Goal: Task Accomplishment & Management: Use online tool/utility

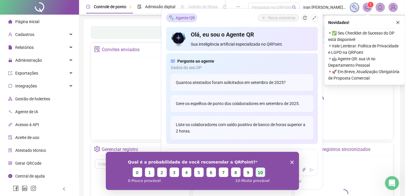
click at [263, 170] on button "10" at bounding box center [259, 171] width 9 height 9
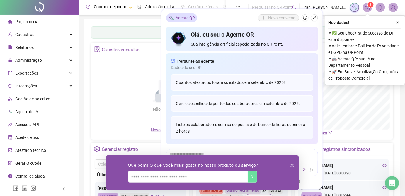
click at [291, 163] on div "Que bom! O que você mais gosta no nosso produto ou serviço?" at bounding box center [201, 172] width 193 height 35
click at [292, 166] on icon "Encerrar pesquisa" at bounding box center [292, 166] width 4 height 4
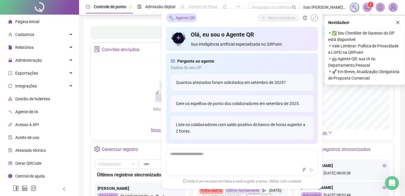
click at [315, 18] on icon "shrink" at bounding box center [314, 18] width 4 height 4
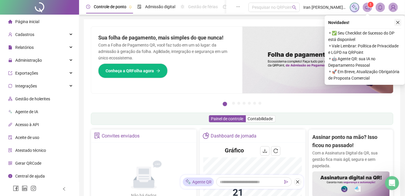
click at [398, 21] on icon "close" at bounding box center [397, 22] width 3 height 3
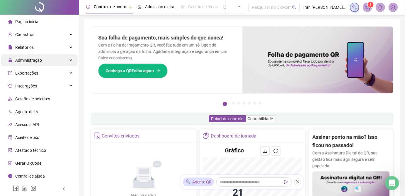
click at [40, 57] on span "Administração" at bounding box center [25, 60] width 34 height 12
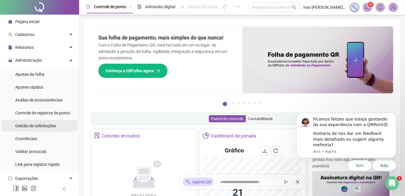
click at [44, 126] on span "Gestão de solicitações" at bounding box center [35, 126] width 41 height 5
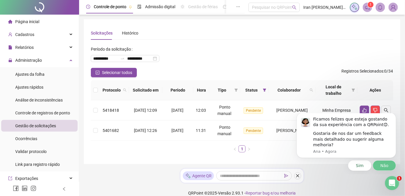
click at [382, 165] on button "Não" at bounding box center [383, 165] width 23 height 11
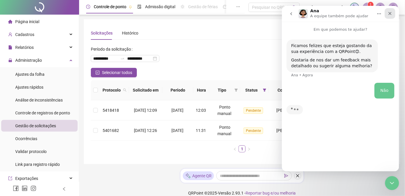
click at [389, 12] on icon "Fechar" at bounding box center [389, 13] width 5 height 5
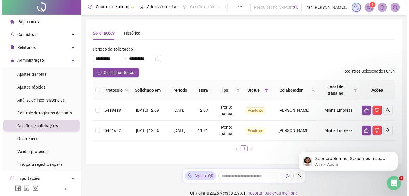
scroll to position [8, 0]
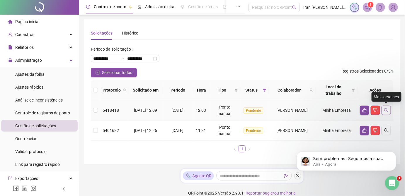
click at [387, 109] on icon "search" at bounding box center [386, 110] width 4 height 4
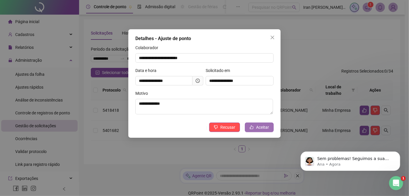
click at [259, 126] on span "Aceitar" at bounding box center [262, 127] width 13 height 6
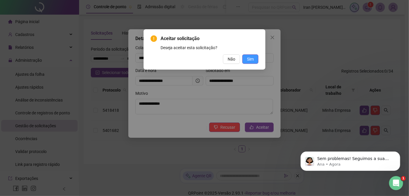
click at [254, 56] on button "Sim" at bounding box center [250, 58] width 16 height 9
click at [247, 61] on span "Sim" at bounding box center [250, 59] width 7 height 6
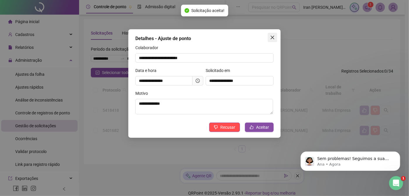
click at [274, 36] on icon "close" at bounding box center [273, 38] width 4 height 4
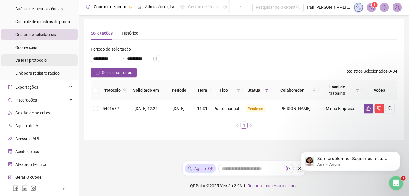
scroll to position [105, 0]
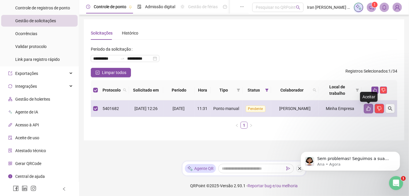
click at [367, 111] on icon "like" at bounding box center [368, 108] width 5 height 5
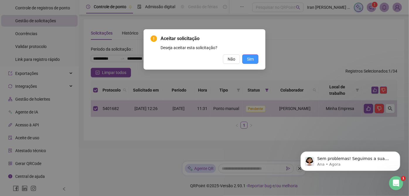
click at [252, 59] on span "Sim" at bounding box center [250, 59] width 7 height 6
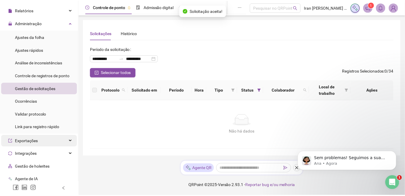
scroll to position [25, 0]
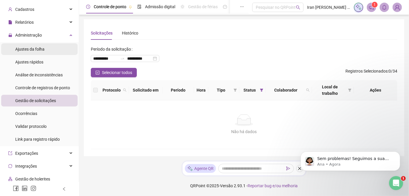
click at [48, 48] on li "Ajustes da folha" at bounding box center [39, 49] width 76 height 12
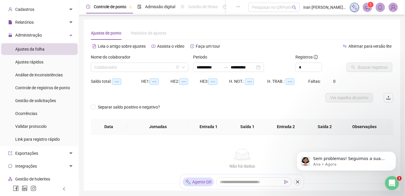
type input "**********"
click at [145, 68] on input "search" at bounding box center [136, 67] width 85 height 9
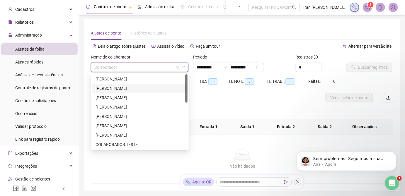
click at [137, 88] on div "[PERSON_NAME]" at bounding box center [139, 88] width 88 height 6
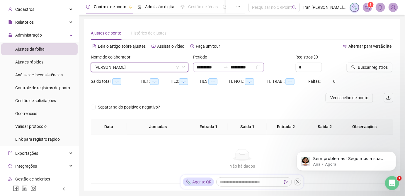
click at [228, 69] on icon "swap-right" at bounding box center [225, 67] width 5 height 5
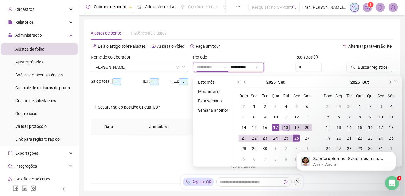
type input "**********"
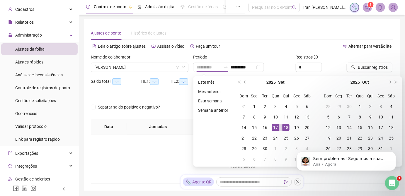
click at [287, 128] on div "18" at bounding box center [285, 127] width 7 height 7
type input "**********"
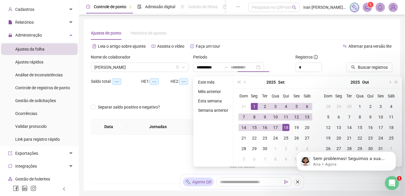
click at [254, 105] on div "1" at bounding box center [254, 106] width 7 height 7
type input "**********"
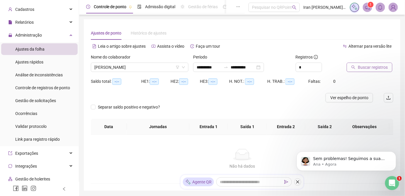
click at [378, 69] on span "Buscar registros" at bounding box center [373, 67] width 30 height 6
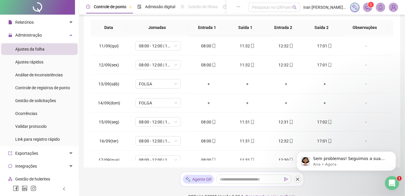
scroll to position [216, 0]
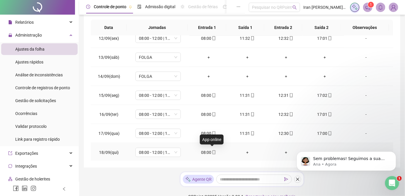
click at [212, 151] on icon "mobile" at bounding box center [214, 153] width 4 height 4
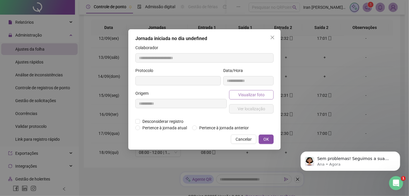
type input "**********"
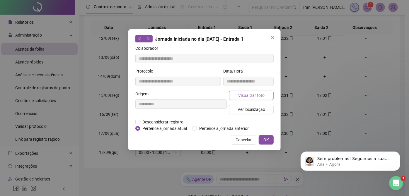
click at [249, 95] on span "Visualizar foto" at bounding box center [251, 95] width 26 height 6
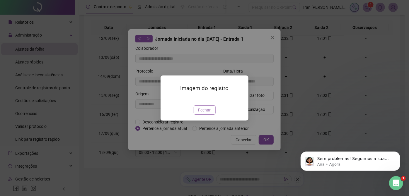
click at [208, 113] on span "Fechar" at bounding box center [204, 110] width 13 height 6
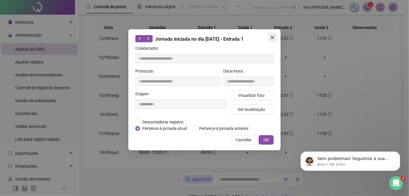
click at [270, 36] on span "Close" at bounding box center [272, 37] width 9 height 5
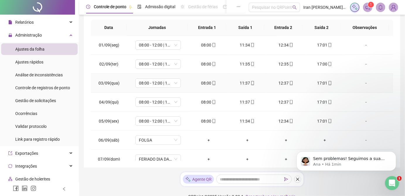
scroll to position [0, 0]
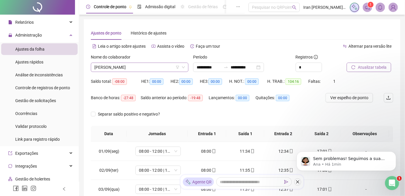
click at [149, 65] on span "[PERSON_NAME]" at bounding box center [139, 67] width 90 height 9
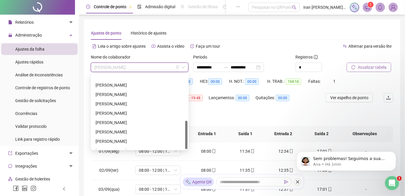
scroll to position [122, 0]
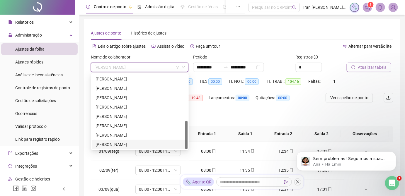
click at [141, 145] on div "[PERSON_NAME]" at bounding box center [139, 144] width 88 height 6
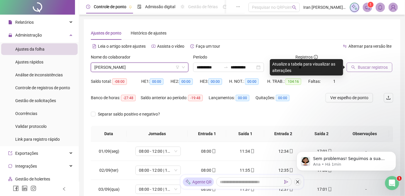
click at [358, 70] on span "Buscar registros" at bounding box center [373, 67] width 30 height 6
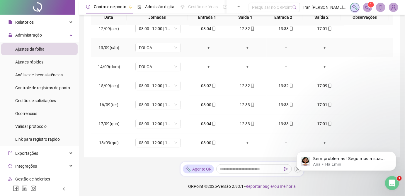
scroll to position [216, 0]
click at [211, 143] on span at bounding box center [213, 142] width 5 height 5
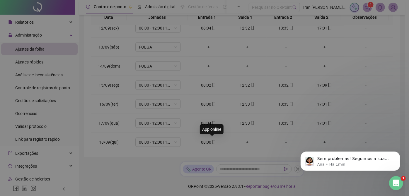
type input "**********"
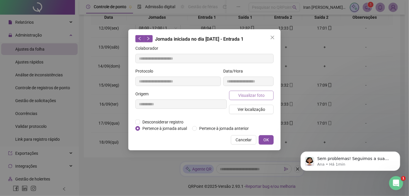
click at [252, 96] on span "Visualizar foto" at bounding box center [251, 95] width 26 height 6
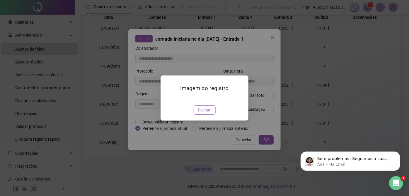
click at [206, 109] on span "Fechar" at bounding box center [204, 110] width 13 height 6
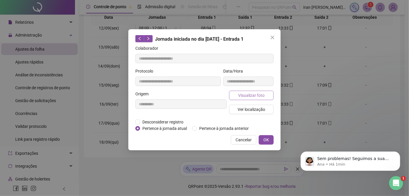
click at [245, 97] on span "Visualizar foto" at bounding box center [251, 95] width 26 height 6
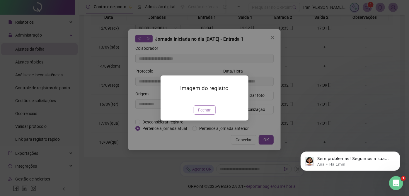
click at [203, 113] on span "Fechar" at bounding box center [204, 110] width 13 height 6
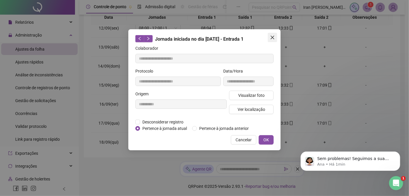
click at [270, 37] on icon "close" at bounding box center [272, 37] width 5 height 5
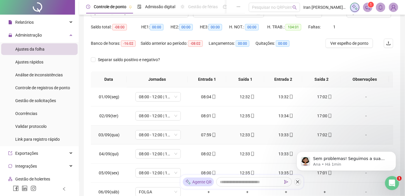
scroll to position [0, 0]
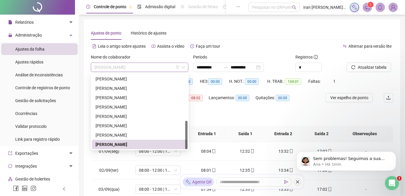
click at [156, 66] on span "[PERSON_NAME]" at bounding box center [139, 67] width 90 height 9
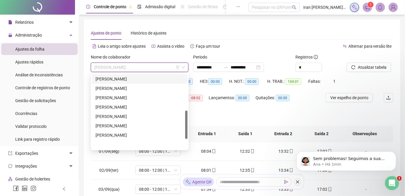
scroll to position [95, 0]
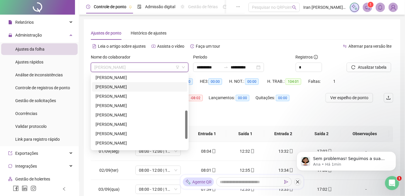
click at [129, 89] on div "[PERSON_NAME]" at bounding box center [139, 87] width 88 height 6
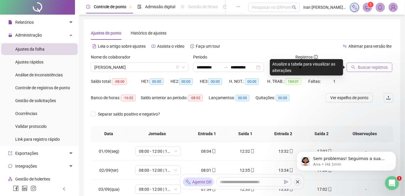
click at [372, 66] on span "Buscar registros" at bounding box center [373, 67] width 30 height 6
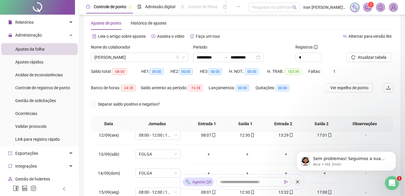
scroll to position [216, 0]
click at [143, 58] on span "[PERSON_NAME]" at bounding box center [139, 57] width 90 height 9
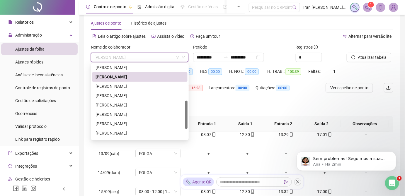
scroll to position [42, 0]
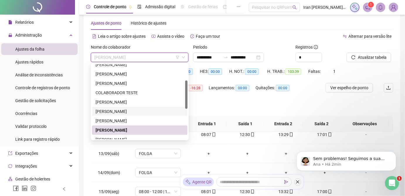
click at [130, 110] on div "[PERSON_NAME]" at bounding box center [139, 111] width 88 height 6
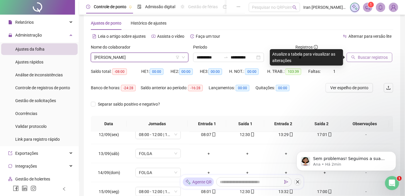
click at [361, 55] on span "Buscar registros" at bounding box center [373, 57] width 30 height 6
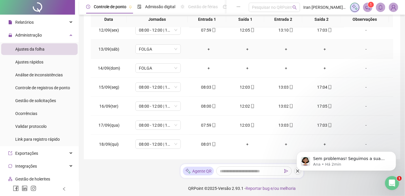
scroll to position [110, 0]
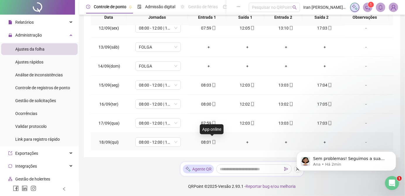
click at [212, 141] on icon "mobile" at bounding box center [214, 142] width 4 height 4
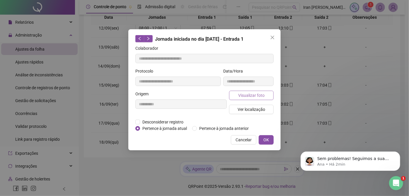
click at [249, 95] on span "Visualizar foto" at bounding box center [251, 95] width 26 height 6
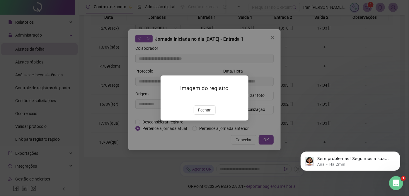
type input "**********"
click at [208, 113] on span "Fechar" at bounding box center [204, 110] width 13 height 6
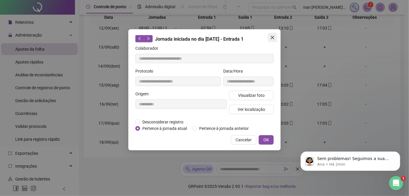
click at [270, 37] on icon "close" at bounding box center [272, 37] width 5 height 5
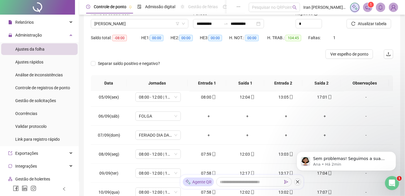
scroll to position [0, 0]
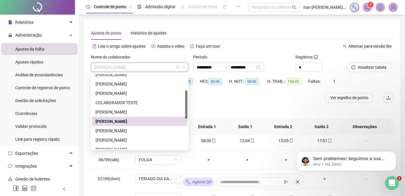
click at [146, 65] on span "[PERSON_NAME]" at bounding box center [139, 67] width 90 height 9
click at [129, 85] on div "[PERSON_NAME]" at bounding box center [139, 84] width 88 height 6
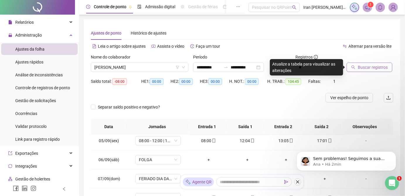
click at [354, 69] on icon "search" at bounding box center [353, 67] width 4 height 4
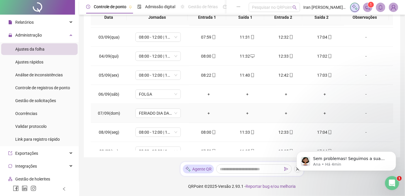
scroll to position [26, 0]
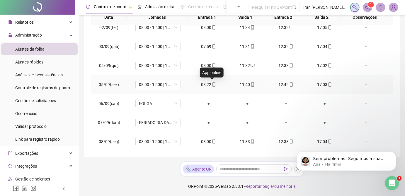
click at [212, 85] on icon "mobile" at bounding box center [214, 85] width 4 height 4
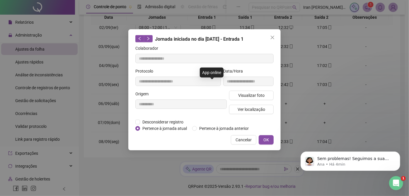
type input "**********"
click at [253, 96] on span "Visualizar foto" at bounding box center [251, 95] width 26 height 6
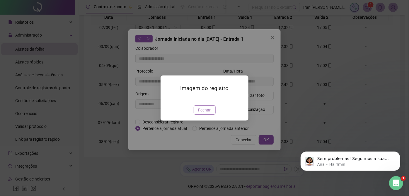
click at [203, 113] on span "Fechar" at bounding box center [204, 110] width 13 height 6
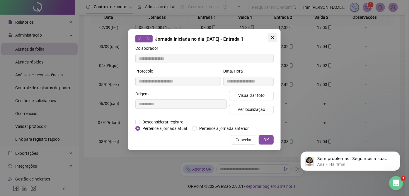
click at [272, 37] on icon "close" at bounding box center [272, 37] width 5 height 5
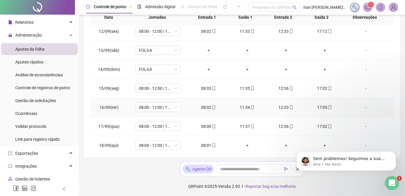
scroll to position [216, 0]
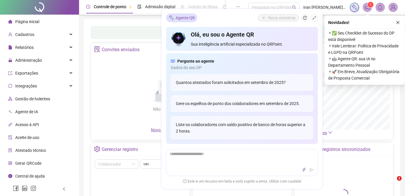
click at [314, 17] on icon "shrink" at bounding box center [314, 18] width 4 height 4
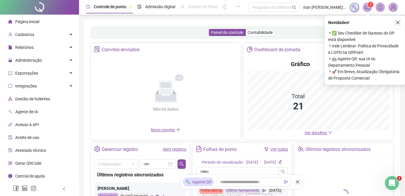
click at [397, 23] on icon "close" at bounding box center [397, 22] width 3 height 3
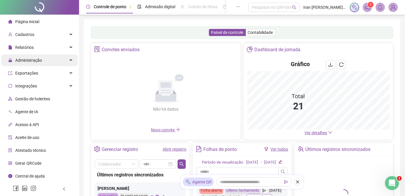
click at [33, 64] on span "Administração" at bounding box center [25, 60] width 34 height 12
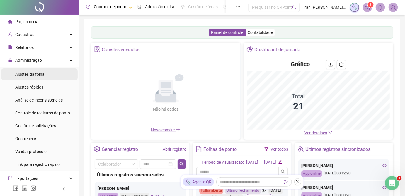
click at [38, 76] on span "Ajustes da folha" at bounding box center [29, 74] width 29 height 5
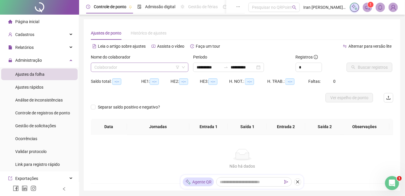
click at [147, 65] on input "search" at bounding box center [136, 67] width 85 height 9
type input "**********"
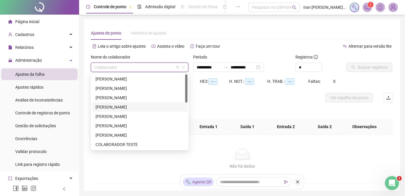
click at [134, 107] on div "[PERSON_NAME]" at bounding box center [139, 107] width 88 height 6
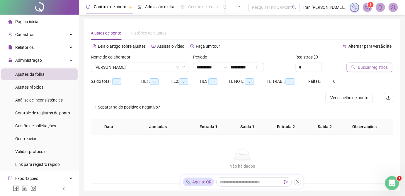
click at [368, 70] on span "Buscar registros" at bounding box center [373, 67] width 30 height 6
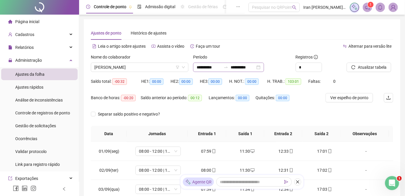
click at [229, 69] on div at bounding box center [225, 67] width 9 height 5
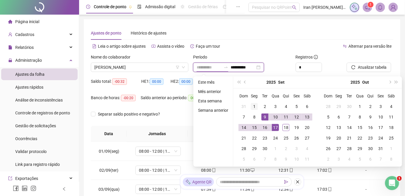
type input "**********"
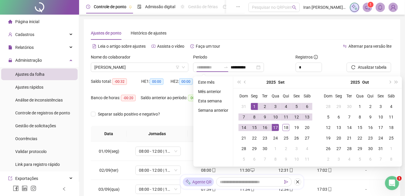
click at [254, 105] on div "1" at bounding box center [254, 106] width 7 height 7
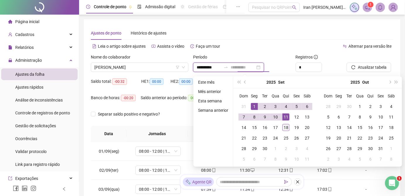
type input "**********"
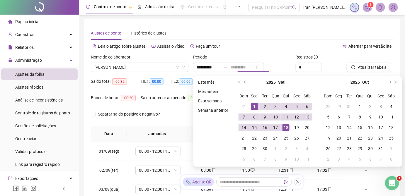
click at [284, 129] on div "18" at bounding box center [285, 127] width 7 height 7
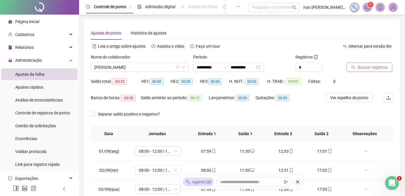
click at [368, 66] on span "Buscar registros" at bounding box center [373, 67] width 30 height 6
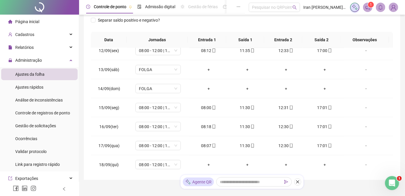
scroll to position [117, 0]
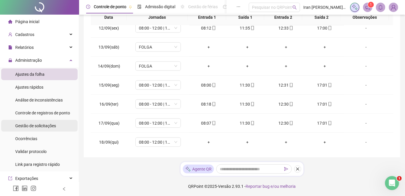
click at [34, 125] on span "Gestão de solicitações" at bounding box center [35, 126] width 41 height 5
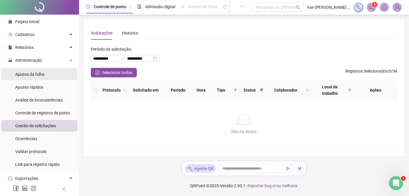
click at [36, 74] on span "Ajustes da folha" at bounding box center [29, 74] width 29 height 5
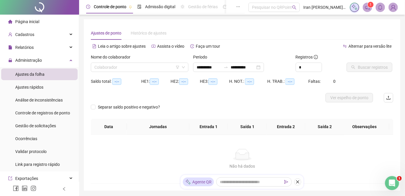
type input "**********"
click at [165, 68] on input "search" at bounding box center [136, 67] width 85 height 9
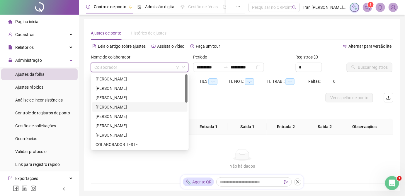
click at [141, 106] on div "[PERSON_NAME]" at bounding box center [139, 107] width 88 height 6
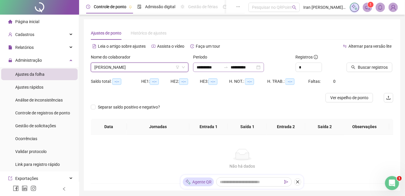
click at [228, 68] on icon "swap-right" at bounding box center [225, 67] width 5 height 5
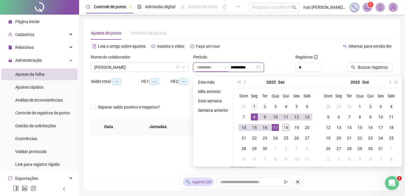
type input "**********"
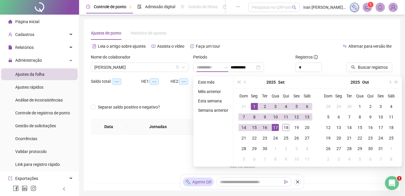
click at [254, 106] on div "1" at bounding box center [254, 106] width 7 height 7
type input "**********"
click at [286, 131] on div "18" at bounding box center [285, 127] width 7 height 7
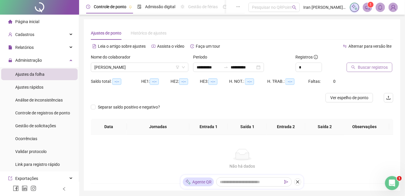
click at [380, 70] on span "Buscar registros" at bounding box center [373, 67] width 30 height 6
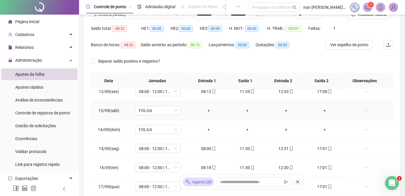
scroll to position [117, 0]
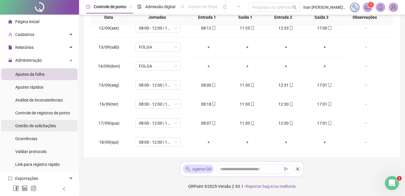
click at [37, 126] on span "Gestão de solicitações" at bounding box center [35, 126] width 41 height 5
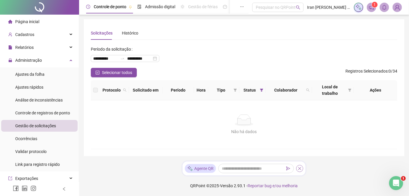
click at [299, 169] on icon "close" at bounding box center [299, 168] width 3 height 3
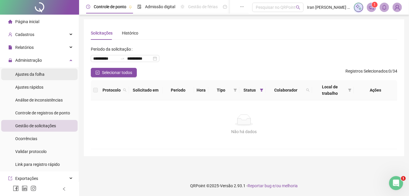
click at [41, 75] on span "Ajustes da folha" at bounding box center [29, 74] width 29 height 5
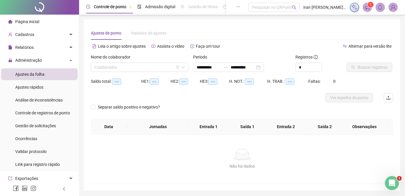
type input "**********"
click at [228, 67] on icon "swap-right" at bounding box center [225, 67] width 5 height 5
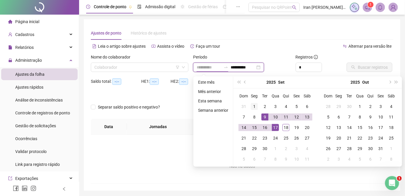
type input "**********"
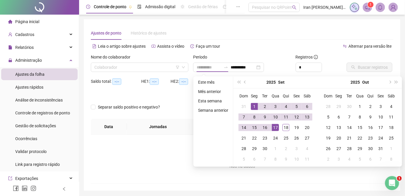
click at [253, 105] on div "1" at bounding box center [254, 106] width 7 height 7
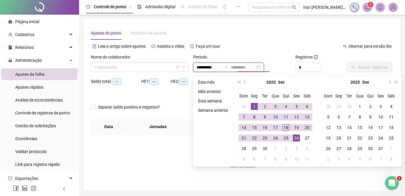
type input "**********"
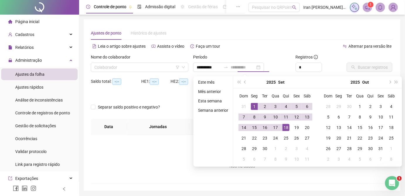
click at [287, 127] on div "18" at bounding box center [285, 127] width 7 height 7
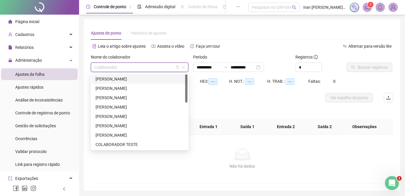
click at [121, 66] on input "search" at bounding box center [136, 67] width 85 height 9
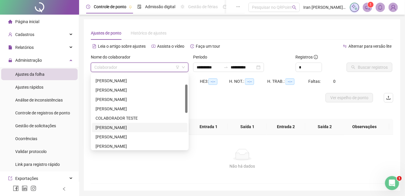
click at [123, 125] on div "[PERSON_NAME]" at bounding box center [139, 127] width 88 height 6
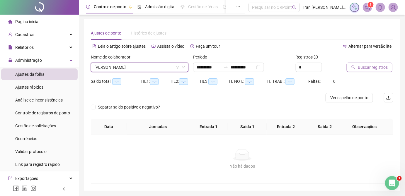
click at [378, 70] on span "Buscar registros" at bounding box center [373, 67] width 30 height 6
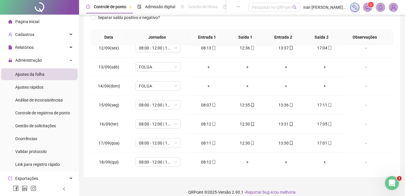
scroll to position [103, 0]
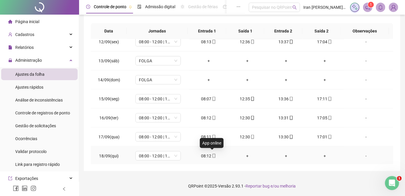
click at [212, 154] on icon "mobile" at bounding box center [214, 156] width 4 height 4
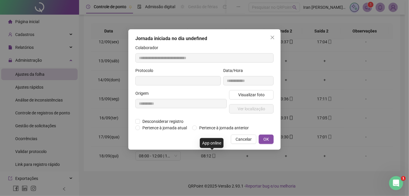
type input "**********"
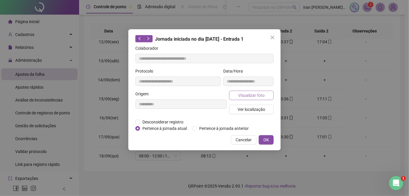
click at [261, 95] on span "Visualizar foto" at bounding box center [251, 95] width 26 height 6
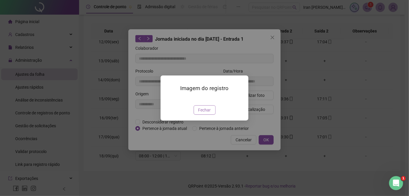
click at [208, 113] on span "Fechar" at bounding box center [204, 110] width 13 height 6
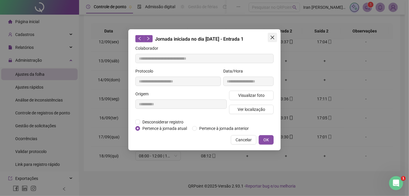
click at [271, 36] on icon "close" at bounding box center [272, 37] width 5 height 5
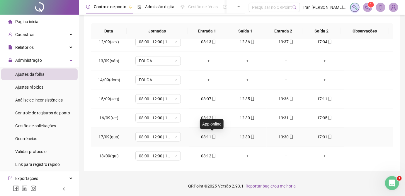
click at [213, 136] on icon "mobile" at bounding box center [214, 137] width 4 height 4
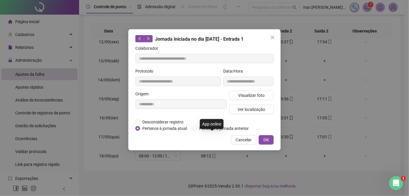
type input "**********"
click at [242, 94] on span "Visualizar foto" at bounding box center [251, 95] width 26 height 6
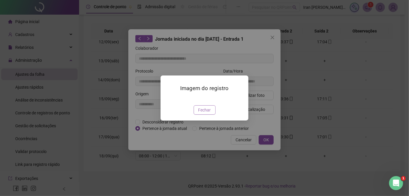
click at [204, 113] on span "Fechar" at bounding box center [204, 110] width 13 height 6
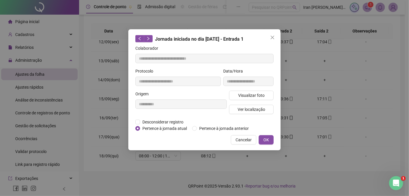
click at [274, 38] on icon "close" at bounding box center [272, 37] width 5 height 5
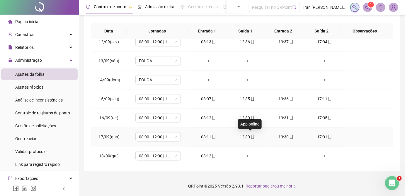
click at [250, 135] on icon "mobile" at bounding box center [252, 137] width 4 height 4
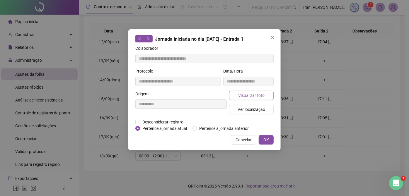
click at [243, 96] on span "Visualizar foto" at bounding box center [251, 95] width 26 height 6
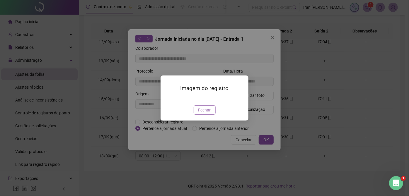
type input "**********"
click at [207, 113] on span "Fechar" at bounding box center [204, 110] width 13 height 6
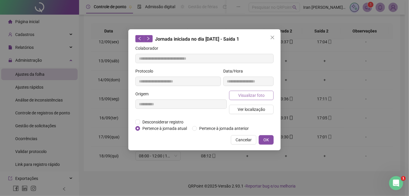
click at [248, 92] on span "Visualizar foto" at bounding box center [251, 95] width 26 height 6
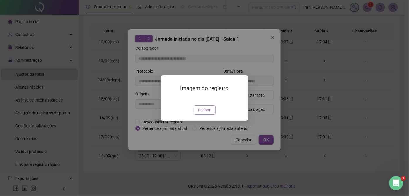
click at [205, 115] on button "Fechar" at bounding box center [205, 109] width 22 height 9
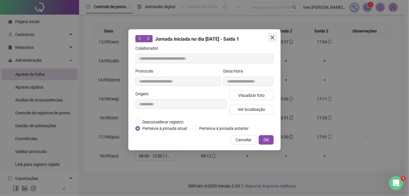
click at [271, 35] on icon "close" at bounding box center [272, 37] width 5 height 5
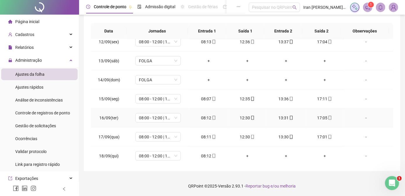
click at [250, 117] on icon "mobile" at bounding box center [252, 118] width 4 height 4
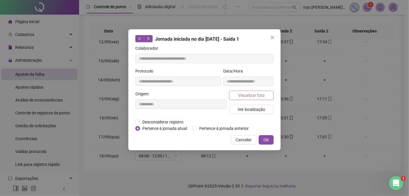
click at [254, 95] on span "Visualizar foto" at bounding box center [251, 95] width 26 height 6
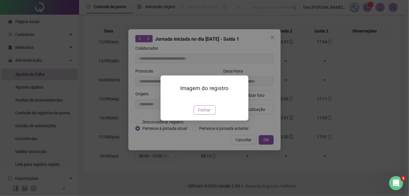
click at [200, 113] on span "Fechar" at bounding box center [204, 110] width 13 height 6
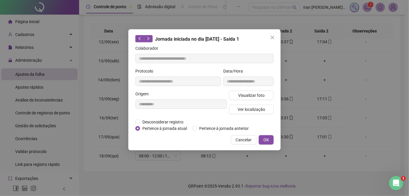
type input "**********"
click at [274, 36] on icon "close" at bounding box center [272, 37] width 5 height 5
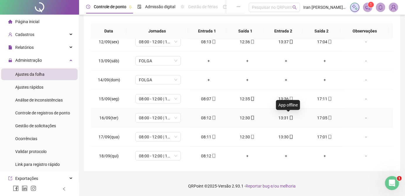
click at [289, 118] on icon "mobile" at bounding box center [291, 118] width 4 height 4
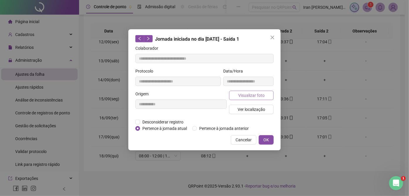
click at [255, 96] on span "Visualizar foto" at bounding box center [251, 95] width 26 height 6
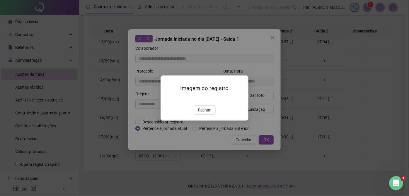
type input "**********"
click at [206, 113] on span "Fechar" at bounding box center [204, 110] width 13 height 6
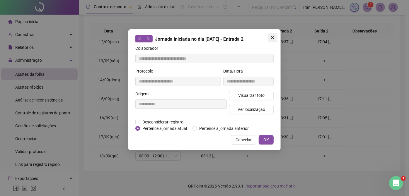
click at [271, 37] on icon "close" at bounding box center [272, 37] width 5 height 5
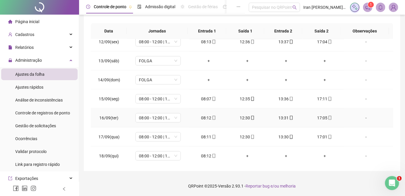
click at [328, 117] on icon "mobile" at bounding box center [330, 118] width 4 height 4
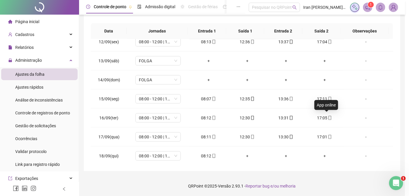
type input "**********"
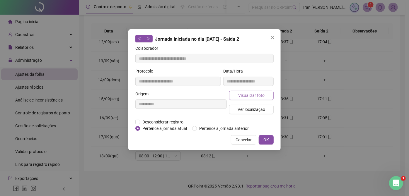
click at [245, 96] on span "Visualizar foto" at bounding box center [251, 95] width 26 height 6
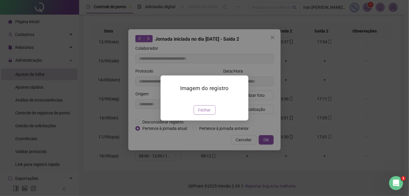
click at [202, 113] on span "Fechar" at bounding box center [204, 110] width 13 height 6
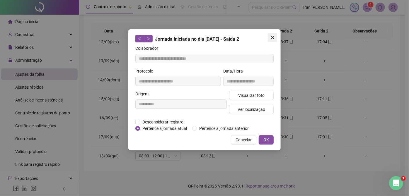
click at [269, 38] on span "Close" at bounding box center [272, 37] width 9 height 5
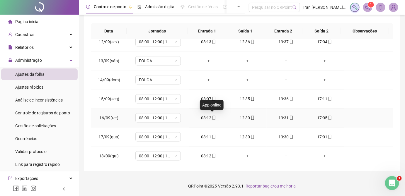
click at [212, 117] on icon "mobile" at bounding box center [214, 118] width 4 height 4
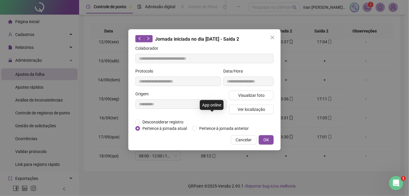
type input "**********"
click at [246, 97] on span "Visualizar foto" at bounding box center [251, 95] width 26 height 6
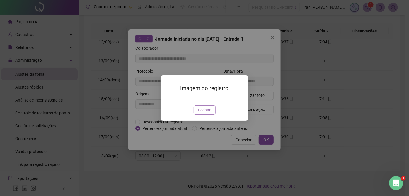
click at [201, 113] on span "Fechar" at bounding box center [204, 110] width 13 height 6
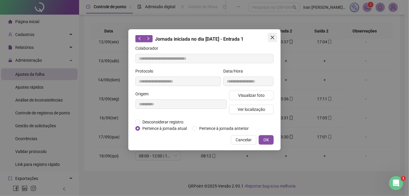
click at [270, 37] on icon "close" at bounding box center [272, 37] width 5 height 5
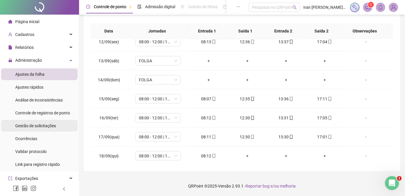
click at [42, 124] on span "Gestão de solicitações" at bounding box center [35, 126] width 41 height 5
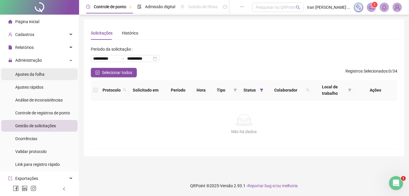
click at [35, 73] on span "Ajustes da folha" at bounding box center [29, 74] width 29 height 5
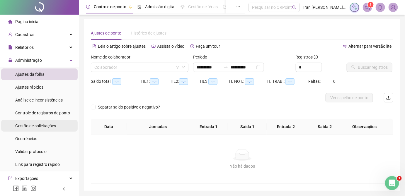
type input "**********"
click at [40, 127] on span "Gestão de solicitações" at bounding box center [35, 126] width 41 height 5
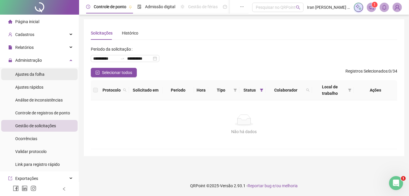
click at [41, 74] on span "Ajustes da folha" at bounding box center [29, 74] width 29 height 5
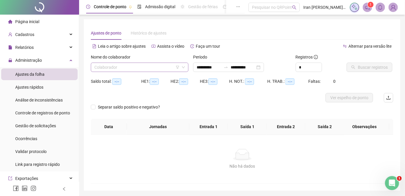
type input "**********"
click at [155, 68] on input "search" at bounding box center [136, 67] width 85 height 9
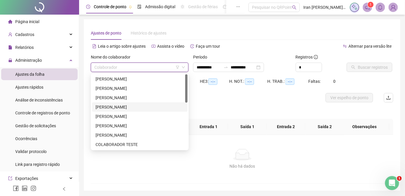
click at [146, 105] on div "[PERSON_NAME]" at bounding box center [139, 107] width 88 height 6
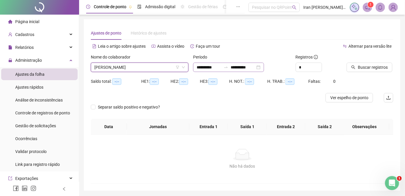
click at [228, 68] on icon "swap-right" at bounding box center [225, 67] width 5 height 5
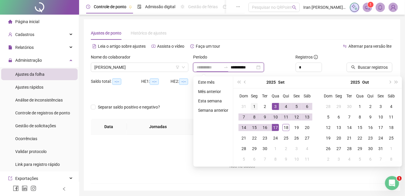
type input "**********"
click at [253, 106] on div "1" at bounding box center [254, 106] width 7 height 7
type input "**********"
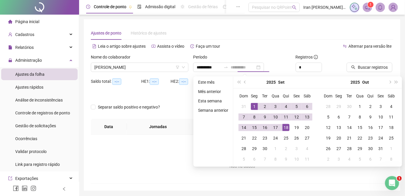
click at [286, 129] on div "18" at bounding box center [285, 127] width 7 height 7
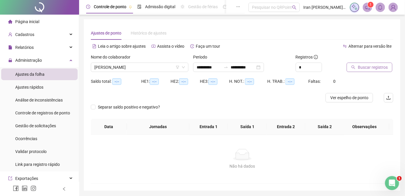
click at [374, 66] on span "Buscar registros" at bounding box center [373, 67] width 30 height 6
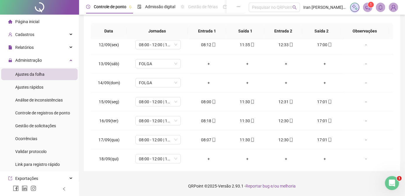
scroll to position [216, 0]
